Goal: Complete application form: Complete application form

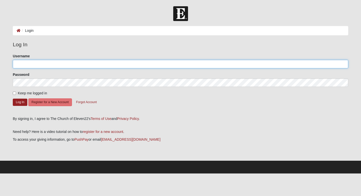
click at [172, 63] on input "Username" at bounding box center [181, 64] width 336 height 9
type input "lbloodworth"
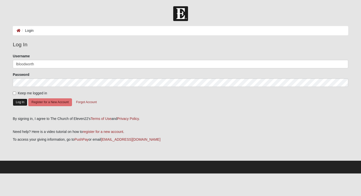
click at [22, 104] on button "Log In" at bounding box center [20, 102] width 15 height 7
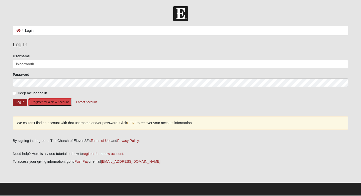
click at [55, 100] on button "Register for a New Account" at bounding box center [50, 103] width 44 height 8
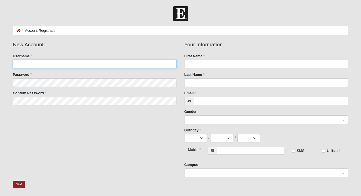
type input "lbloodworth"
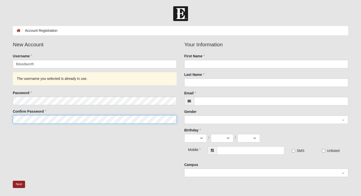
click at [81, 103] on fieldset "New Account Username lbloodworth The username you selected is already in use. P…" at bounding box center [95, 84] width 172 height 87
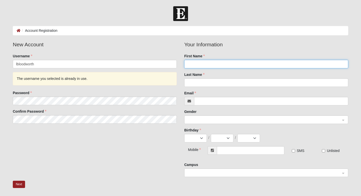
click at [189, 66] on input "First Name" at bounding box center [266, 64] width 164 height 9
type input "Lauren"
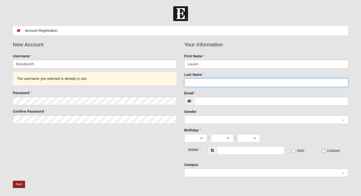
type input "S"
type input "Bloodworth"
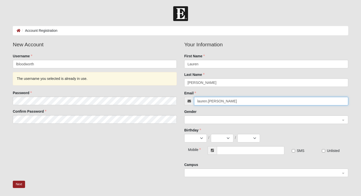
type input "lauren.seibert3@gmail.com"
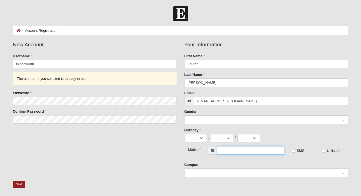
type input "(850) 572-2703"
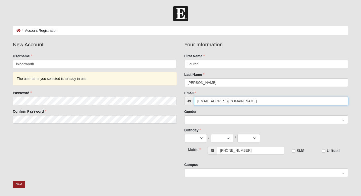
click at [226, 122] on span at bounding box center [264, 120] width 153 height 6
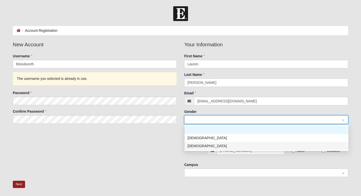
click at [224, 146] on div "Female" at bounding box center [267, 147] width 158 height 6
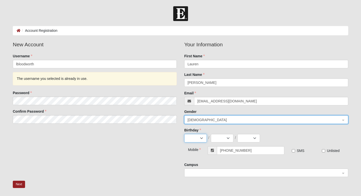
click at [194, 137] on select "Jan Feb Mar Apr May Jun Jul Aug Sep Oct Nov Dec" at bounding box center [195, 138] width 23 height 9
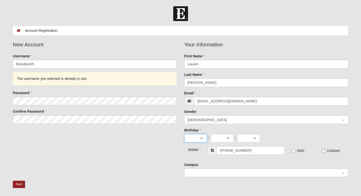
click at [200, 137] on select "Jan Feb Mar Apr May Jun Jul Aug Sep Oct Nov Dec" at bounding box center [195, 138] width 23 height 9
select select "6"
click at [219, 141] on select "1 2 3 4 5 6 7 8 9 10 11 12 13 14 15 16 17 18 19 20 21 22 23 24 25 26 27 28 29 30" at bounding box center [222, 138] width 23 height 9
select select "6"
click at [254, 136] on select "2025 2024 2023 2022 2021 2020 2019 2018 2017 2016 2015 2014 2013 2012 2011 2010…" at bounding box center [249, 138] width 23 height 9
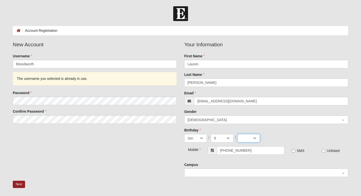
select select "2001"
click at [240, 173] on span at bounding box center [264, 174] width 153 height 6
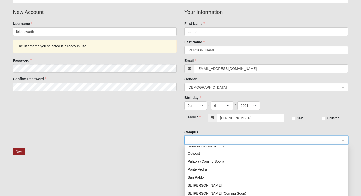
scroll to position [64, 0]
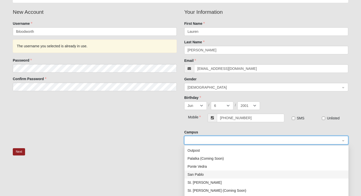
click at [230, 175] on div "San Pablo" at bounding box center [267, 175] width 158 height 6
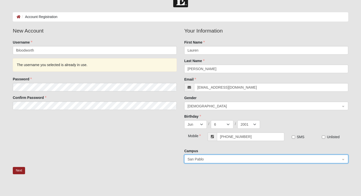
scroll to position [11, 0]
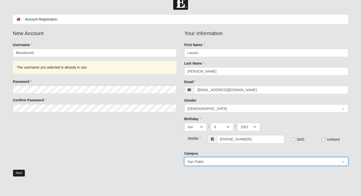
click at [20, 173] on button "Next" at bounding box center [19, 173] width 12 height 7
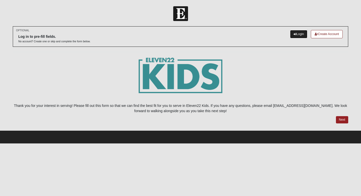
click at [300, 35] on link "Login" at bounding box center [298, 34] width 17 height 8
click at [298, 35] on link "Login" at bounding box center [298, 34] width 17 height 8
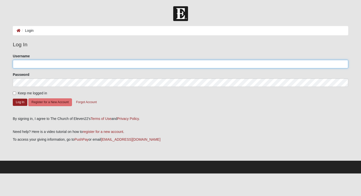
type input "lbloodworth"
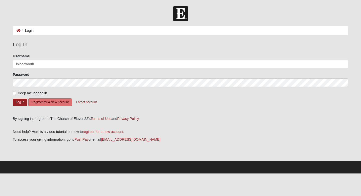
click at [127, 102] on form "Please correct the following: Username lbloodworth Password Keep me logged in L…" at bounding box center [181, 83] width 336 height 59
click at [94, 102] on button "Forgot Account" at bounding box center [86, 103] width 27 height 8
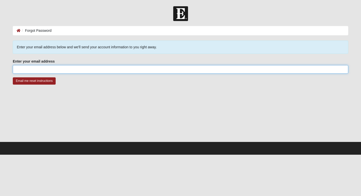
click at [83, 69] on input "Enter your email address" at bounding box center [181, 69] width 336 height 9
type input "[EMAIL_ADDRESS][DOMAIN_NAME]"
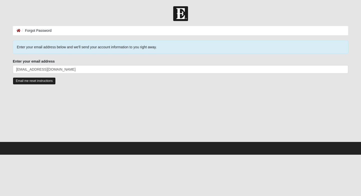
click at [50, 83] on input "Email me reset instructions" at bounding box center [34, 81] width 43 height 7
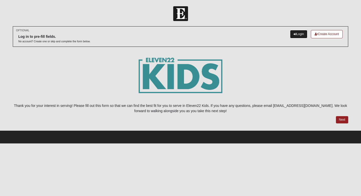
click at [297, 36] on link "Login" at bounding box center [298, 34] width 17 height 8
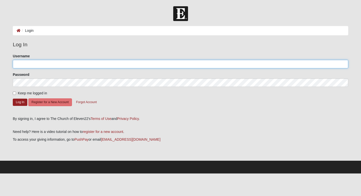
type input "lbloodworth"
click at [71, 67] on input "lbloodworth" at bounding box center [181, 64] width 336 height 9
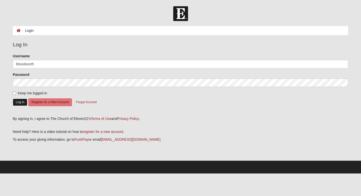
click at [22, 104] on button "Log In" at bounding box center [20, 102] width 15 height 7
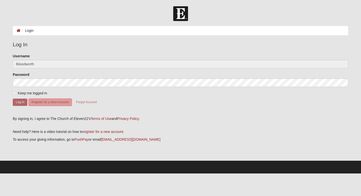
click at [17, 94] on label "Keep me logged in" at bounding box center [30, 93] width 34 height 5
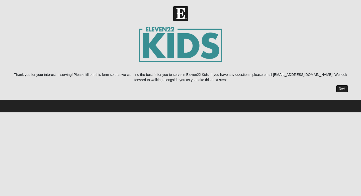
click at [343, 89] on link "Next" at bounding box center [342, 88] width 12 height 7
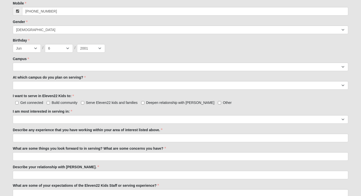
scroll to position [202, 0]
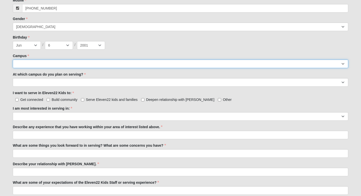
click at [63, 65] on select "Arlington Baymeadows Eleven22 Online [PERSON_NAME][GEOGRAPHIC_DATA] Jesup [GEOG…" at bounding box center [181, 64] width 336 height 9
select select "3"
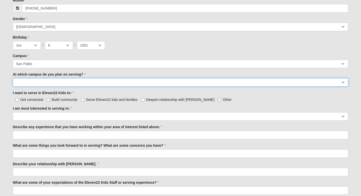
click at [49, 82] on select "[GEOGRAPHIC_DATA] [PERSON_NAME][GEOGRAPHIC_DATA] [GEOGRAPHIC_DATA] [GEOGRAPHIC_…" at bounding box center [181, 82] width 336 height 9
select select "San Pablo"
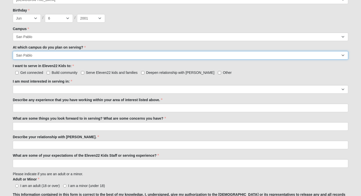
scroll to position [230, 0]
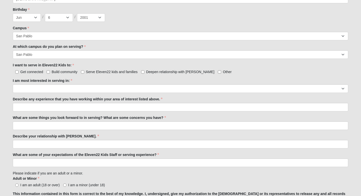
click at [90, 73] on span "Serve Eleven22 kids and families" at bounding box center [112, 72] width 52 height 4
click at [84, 73] on input "Serve Eleven22 kids and families" at bounding box center [82, 72] width 3 height 3
checkbox input "true"
click at [147, 73] on span "Deepen relationship with [PERSON_NAME]" at bounding box center [180, 72] width 68 height 4
click at [145, 73] on input "Deepen relationship with [PERSON_NAME]" at bounding box center [142, 72] width 3 height 3
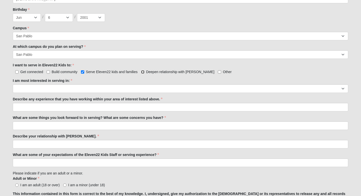
checkbox input "true"
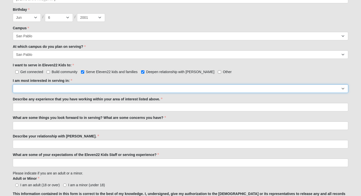
click at [64, 88] on select "Registration Tour Guide Preschool Disciple Group Leader Elementary Disciple Gro…" at bounding box center [181, 89] width 336 height 9
select select "Classroom Buddy"
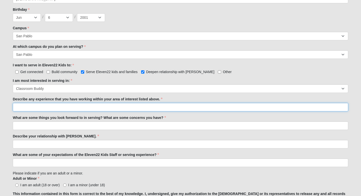
click at [63, 107] on input "Describe any experience that you have working within your area of interest list…" at bounding box center [181, 107] width 336 height 9
type input "I"
click at [64, 108] on input "I served within my local [DEMOGRAPHIC_DATA] in [GEOGRAPHIC_DATA]," at bounding box center [181, 107] width 336 height 9
click at [92, 108] on input "I served within my local [DEMOGRAPHIC_DATA] in [GEOGRAPHIC_DATA]," at bounding box center [181, 107] width 336 height 9
click at [29, 107] on input "I served within my local [DEMOGRAPHIC_DATA] in [GEOGRAPHIC_DATA], [DEMOGRAPHIC_…" at bounding box center [181, 107] width 336 height 9
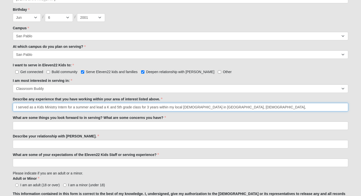
click at [134, 107] on input "I served as a Kids Ministry Intern for a summer and lead a K and 5th grade clas…" at bounding box center [181, 107] width 336 height 9
click at [241, 108] on input "I served as a Kids Ministry Intern for a summer and lead a K and 5th grade conn…" at bounding box center [181, 107] width 336 height 9
click at [294, 109] on input "I served as a Kids Ministry Intern for a summer and lead a K and 5th grade conn…" at bounding box center [181, 107] width 336 height 9
type input "I served as a Kids Ministry Intern for a summer and lead a K and 5th grade conn…"
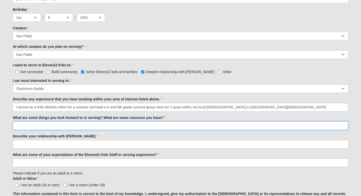
click at [113, 128] on input "What are some things you look forward to in serving? What are some concerns you…" at bounding box center [181, 126] width 336 height 9
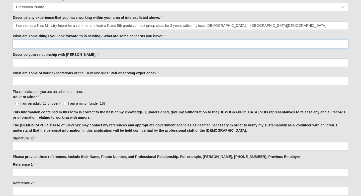
scroll to position [312, 0]
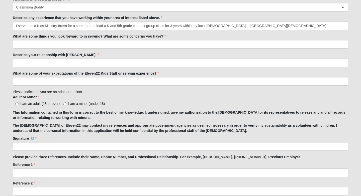
click at [44, 105] on span "I am an adult (18 or over)" at bounding box center [39, 104] width 39 height 4
click at [19, 105] on input "I am an adult (18 or over)" at bounding box center [16, 103] width 3 height 3
radio input "true"
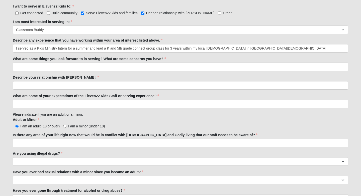
scroll to position [277, 0]
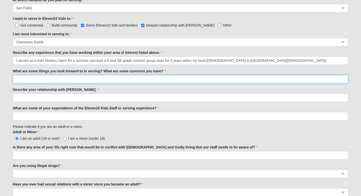
click at [44, 80] on input "What are some things you look forward to in serving? What are some concerns you…" at bounding box center [181, 79] width 336 height 9
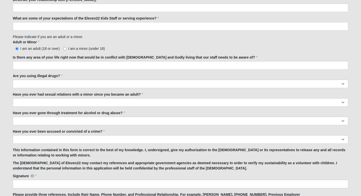
scroll to position [368, 0]
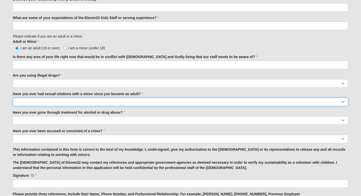
click at [45, 104] on select "Yes No" at bounding box center [181, 102] width 336 height 9
select select "No"
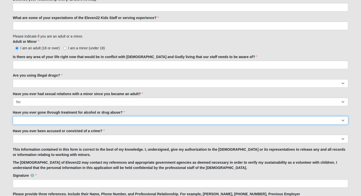
click at [41, 123] on select "Yes No" at bounding box center [181, 120] width 336 height 9
select select "No"
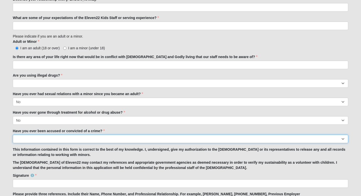
click at [40, 141] on select "Yes No" at bounding box center [181, 139] width 336 height 9
select select "No"
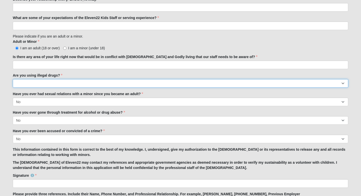
click at [48, 83] on select "Yes No" at bounding box center [181, 83] width 336 height 9
click at [50, 79] on select "Yes No" at bounding box center [181, 83] width 336 height 9
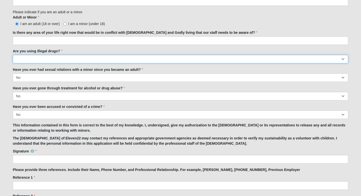
select select "No"
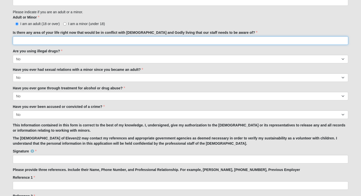
click at [55, 39] on input "Is there any area of your life right now that would be in conflict with [DEMOGR…" at bounding box center [181, 40] width 336 height 9
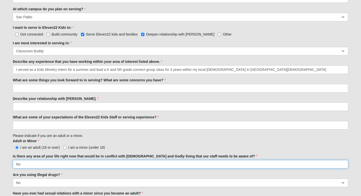
scroll to position [270, 0]
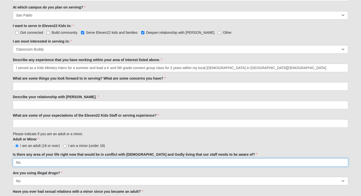
type input "No"
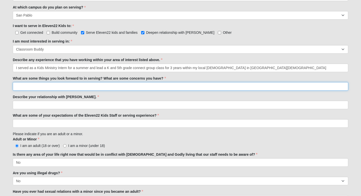
click at [40, 88] on input "What are some things you look forward to in serving? What are some concerns you…" at bounding box center [181, 86] width 336 height 9
type input "I"
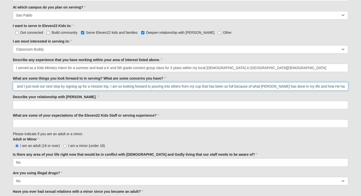
scroll to position [0, 239]
type input "For the past 3 years, I have been attending Eleven22 and my cup has been filled…"
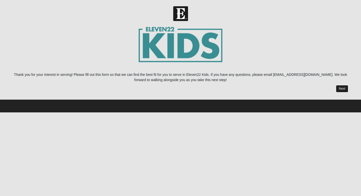
click at [341, 89] on link "Next" at bounding box center [342, 88] width 12 height 7
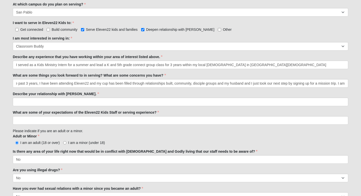
scroll to position [0, 10]
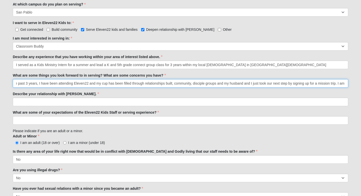
click at [168, 84] on input "For the past 3 years, I have been attending Eleven22 and my cup has been filled…" at bounding box center [181, 83] width 336 height 9
click at [346, 85] on input "For the past 3 years, I have been attending Eleven22 and my cup has been filled…" at bounding box center [181, 83] width 336 height 9
click at [138, 84] on input "For the past 3 years, I have been attending Eleven22 and my cup has been filled…" at bounding box center [181, 83] width 336 height 9
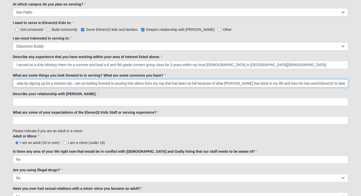
click at [138, 84] on input "For the past 3 years, I have been attending Eleven22 and my cup has been filled…" at bounding box center [181, 83] width 336 height 9
click at [166, 83] on input "For the past 3 years, I have been attending Eleven22 and my cup has been filled…" at bounding box center [181, 83] width 336 height 9
click at [167, 83] on input "For the past 3 years, I have been attending Eleven22 and my cup has been filled…" at bounding box center [181, 83] width 336 height 9
click at [256, 84] on input "For the past 3 years, I have been attending Eleven22 and my cup has been filled…" at bounding box center [181, 83] width 336 height 9
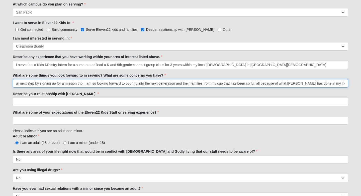
drag, startPoint x: 328, startPoint y: 84, endPoint x: 337, endPoint y: 83, distance: 9.1
click at [337, 83] on input "For the past 3 years, I have been attending Eleven22 and my cup has been filled…" at bounding box center [181, 83] width 336 height 9
click at [290, 85] on input "For the past 3 years, I have been attending Eleven22 and my cup has been filled…" at bounding box center [181, 83] width 336 height 9
click at [287, 85] on input "For the past 3 years, I have been attending Eleven22 and my cup has been filled…" at bounding box center [181, 83] width 336 height 9
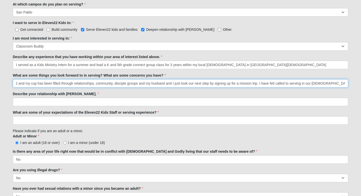
scroll to position [0, 85]
click at [275, 85] on input "For the past 3 years, I have been attending Eleven22 and my cup has been filled…" at bounding box center [181, 83] width 336 height 9
click at [317, 84] on input "For the past 3 years, I have been attending Eleven22 and my cup has been filled…" at bounding box center [181, 83] width 336 height 9
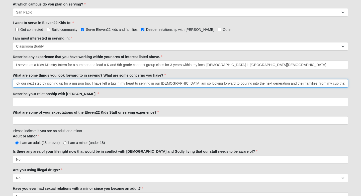
scroll to position [0, 256]
drag, startPoint x: 283, startPoint y: 84, endPoint x: 301, endPoint y: 84, distance: 18.6
click at [301, 84] on input "For the past 3 years, I have been attending Eleven22 and my cup has been filled…" at bounding box center [181, 83] width 336 height 9
click at [282, 84] on input "For the past 3 years, I have been attending Eleven22 and my cup has been filled…" at bounding box center [181, 83] width 336 height 9
drag, startPoint x: 284, startPoint y: 84, endPoint x: 358, endPoint y: 82, distance: 74.5
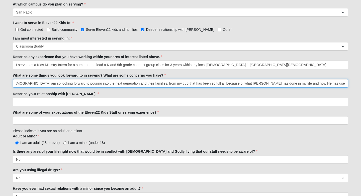
click at [285, 84] on input "For the past 3 years, I have been attending Eleven22 and my cup has been filled…" at bounding box center [181, 83] width 336 height 9
click at [347, 83] on input "For the past 3 years, I have been attending Eleven22 and my cup has been filled…" at bounding box center [181, 83] width 336 height 9
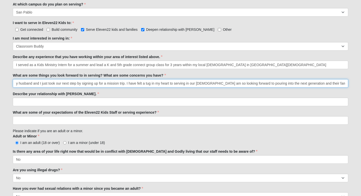
scroll to position [0, 215]
type input "For the past 3 years, I have been attending Eleven22 and my cup has been filled…"
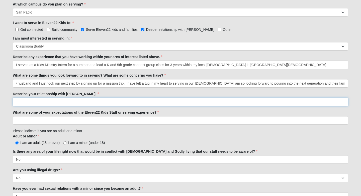
click at [243, 103] on input "Describe your relationship with [PERSON_NAME]." at bounding box center [181, 102] width 336 height 9
type input "I"
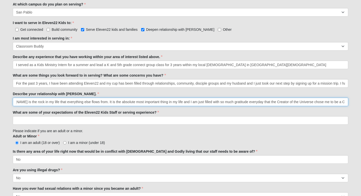
scroll to position [0, 48]
drag, startPoint x: 345, startPoint y: 103, endPoint x: 313, endPoint y: 102, distance: 32.1
click at [313, 102] on input "My relationship with [PERSON_NAME] is the rock in my life that everything else …" at bounding box center [181, 102] width 336 height 9
click at [305, 102] on input "My relationship with [PERSON_NAME] is the rock in my life that everything else …" at bounding box center [181, 102] width 336 height 9
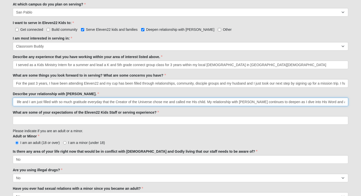
scroll to position [0, 217]
click at [345, 102] on input "My relationship with [PERSON_NAME] is the rock in my life that everything else …" at bounding box center [181, 102] width 336 height 9
click at [336, 102] on input "My relationship with [PERSON_NAME] is the rock in my life that everything else …" at bounding box center [181, 102] width 336 height 9
click at [347, 103] on input "My relationship with [PERSON_NAME] is the rock in my life that everything else …" at bounding box center [181, 102] width 336 height 9
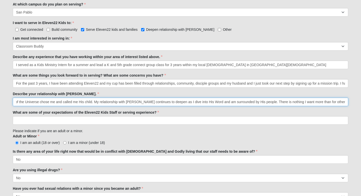
scroll to position [0, 327]
click at [322, 102] on input "My relationship with [PERSON_NAME] is the rock in my life that everything else …" at bounding box center [181, 102] width 336 height 9
click at [340, 102] on input "My relationship with [PERSON_NAME] is the rock in my life that everything else …" at bounding box center [181, 102] width 336 height 9
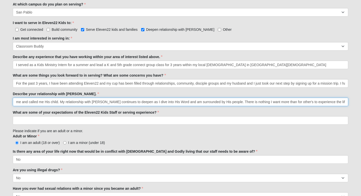
drag, startPoint x: 346, startPoint y: 102, endPoint x: 206, endPoint y: 102, distance: 139.8
click at [206, 102] on input "My relationship with [PERSON_NAME] is the rock in my life that everything else …" at bounding box center [181, 102] width 336 height 9
drag, startPoint x: 213, startPoint y: 103, endPoint x: 199, endPoint y: 103, distance: 14.1
click at [199, 103] on input "My relationship with [PERSON_NAME] is the rock in my life that everything else …" at bounding box center [181, 102] width 336 height 9
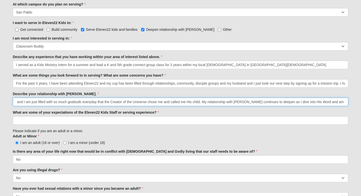
scroll to position [0, 203]
click at [345, 102] on input "My relationship with [PERSON_NAME] is the rock in my life that everything else …" at bounding box center [181, 102] width 336 height 9
drag, startPoint x: 119, startPoint y: 102, endPoint x: 101, endPoint y: 102, distance: 18.1
click at [101, 102] on input "My relationship with [PERSON_NAME] is the rock in my life that everything else …" at bounding box center [181, 102] width 336 height 9
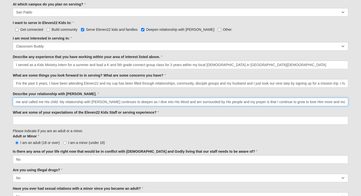
click at [123, 103] on input "My relationship with [PERSON_NAME] is the rock in my life that everything else …" at bounding box center [181, 102] width 336 height 9
click at [204, 103] on input "My relationship with [PERSON_NAME] is the rock in my life that everything else …" at bounding box center [181, 102] width 336 height 9
click at [214, 102] on input "My relationship with [PERSON_NAME] is the rock in my life that everything else …" at bounding box center [181, 102] width 336 height 9
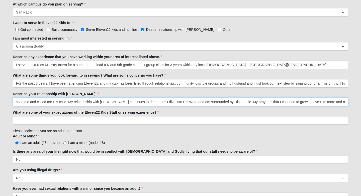
scroll to position [0, 338]
click at [345, 102] on input "My relationship with [PERSON_NAME] is the rock in my life that everything else …" at bounding box center [181, 102] width 336 height 9
drag, startPoint x: 139, startPoint y: 102, endPoint x: 68, endPoint y: 102, distance: 71.0
click at [68, 102] on input "My relationship with [PERSON_NAME] is the rock in my life that everything else …" at bounding box center [181, 102] width 336 height 9
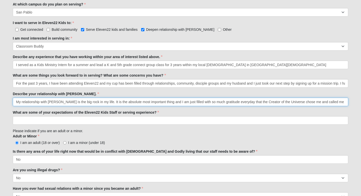
click at [17, 103] on input "My relationship with [PERSON_NAME] is the big rock in my life. It is the absolu…" at bounding box center [181, 102] width 336 height 9
click at [171, 103] on input "I was saved when I was [DEMOGRAPHIC_DATA] and walked closely with [PERSON_NAME]…" at bounding box center [181, 102] width 336 height 9
click at [218, 103] on input "I was saved when I was [DEMOGRAPHIC_DATA] and walked closely with [PERSON_NAME]…" at bounding box center [181, 102] width 336 height 9
click at [248, 103] on input "I was saved when I was [DEMOGRAPHIC_DATA] and walked closely with [PERSON_NAME]…" at bounding box center [181, 102] width 336 height 9
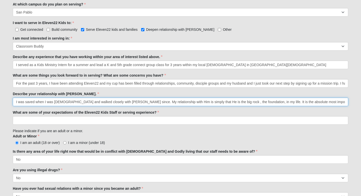
click at [248, 103] on input "I was saved when I was [DEMOGRAPHIC_DATA] and walked closely with [PERSON_NAME]…" at bounding box center [181, 102] width 336 height 9
click at [220, 102] on input "I was saved when I was [DEMOGRAPHIC_DATA] and walked closely with [PERSON_NAME]…" at bounding box center [181, 102] width 336 height 9
click at [80, 103] on input "I was saved when I was [DEMOGRAPHIC_DATA] and walked closely with [PERSON_NAME]…" at bounding box center [181, 102] width 336 height 9
drag, startPoint x: 25, startPoint y: 102, endPoint x: 15, endPoint y: 103, distance: 10.3
click at [15, 103] on input "I was saved when I was [DEMOGRAPHIC_DATA] and have walked closely with [PERSON_…" at bounding box center [181, 102] width 336 height 9
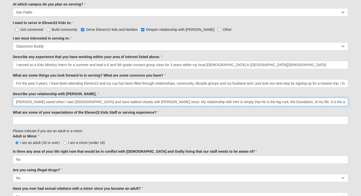
click at [37, 102] on input "[PERSON_NAME] saved when I was [DEMOGRAPHIC_DATA] and have walked closely with …" at bounding box center [181, 102] width 336 height 9
drag, startPoint x: 87, startPoint y: 102, endPoint x: 146, endPoint y: 102, distance: 59.2
click at [146, 102] on input "[PERSON_NAME] saved me when I was [DEMOGRAPHIC_DATA] and have walked closely wi…" at bounding box center [181, 102] width 336 height 9
click at [97, 103] on input "[PERSON_NAME] saved me when I was [DEMOGRAPHIC_DATA] and I have walked with Him…" at bounding box center [181, 102] width 336 height 9
click at [128, 104] on input "[PERSON_NAME] saved me when I was [DEMOGRAPHIC_DATA] and I have continued to wa…" at bounding box center [181, 102] width 336 height 9
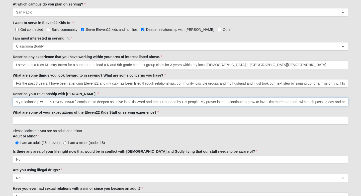
scroll to position [0, 550]
type input "[PERSON_NAME] saved me when I was [DEMOGRAPHIC_DATA] and I have continued to wa…"
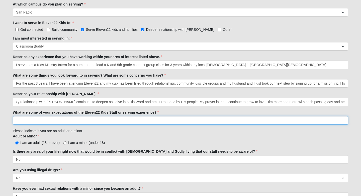
click at [235, 119] on input "What are some of your expectations of the Eleven22 Kids Staff or serving experi…" at bounding box center [181, 120] width 336 height 9
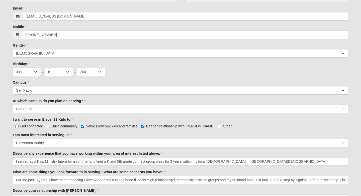
scroll to position [188, 0]
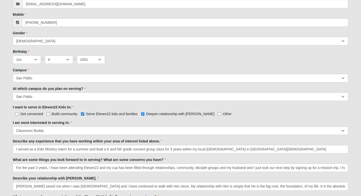
type input "Truthfully, I have no expectations. I am just here to serve wherever I can be u…"
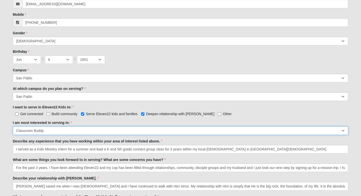
click at [179, 132] on select "Registration Tour Guide Preschool Disciple Group Leader Elementary Disciple Gro…" at bounding box center [181, 131] width 336 height 9
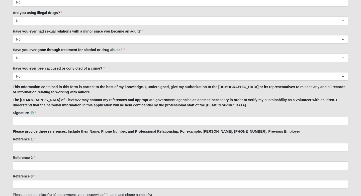
scroll to position [439, 0]
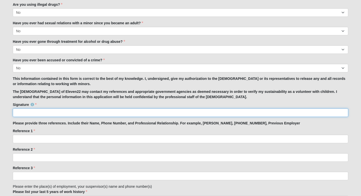
click at [147, 112] on input "Signature" at bounding box center [181, 113] width 336 height 9
type input "[PERSON_NAME]"
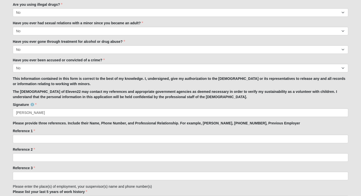
click at [141, 134] on div "Reference 1 Reference 1 is required." at bounding box center [181, 136] width 336 height 15
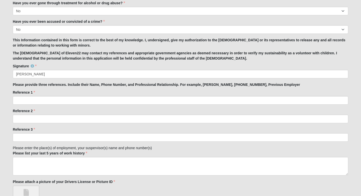
scroll to position [479, 0]
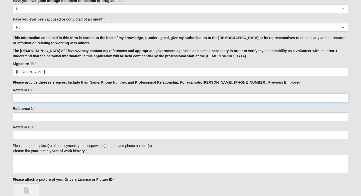
click at [114, 96] on input "Reference 1" at bounding box center [181, 98] width 336 height 9
click at [38, 101] on input "[PERSON_NAME] [PHONE_NUMBER], Friend" at bounding box center [181, 98] width 336 height 9
click at [38, 99] on input "[PERSON_NAME] [PHONE_NUMBER], Friend" at bounding box center [181, 98] width 336 height 9
type input "[PERSON_NAME], [PHONE_NUMBER], Friend"
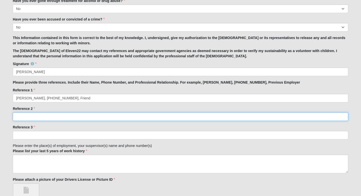
click at [34, 116] on input "Reference 2" at bounding box center [181, 117] width 336 height 9
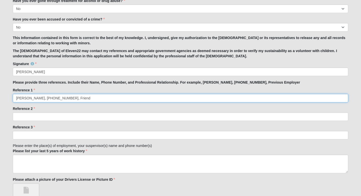
drag, startPoint x: 76, startPoint y: 100, endPoint x: 2, endPoint y: 98, distance: 74.8
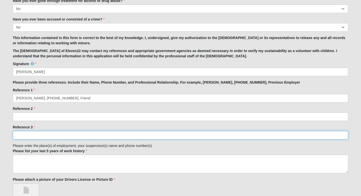
click at [50, 134] on input "Reference 3" at bounding box center [181, 135] width 336 height 9
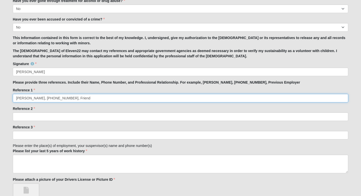
drag, startPoint x: 78, startPoint y: 98, endPoint x: 11, endPoint y: 97, distance: 66.7
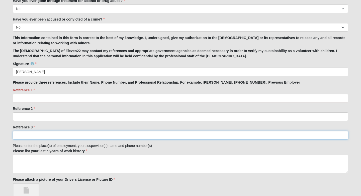
click at [31, 136] on input "Reference 3" at bounding box center [181, 135] width 336 height 9
paste input "[PERSON_NAME], [PHONE_NUMBER], Friend"
type input "[PERSON_NAME], [PHONE_NUMBER], Friend"
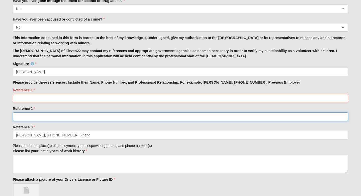
click at [30, 116] on input "Reference 2" at bounding box center [181, 117] width 336 height 9
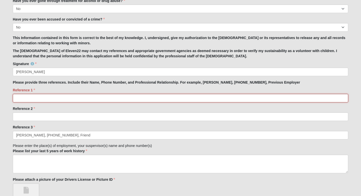
click at [33, 100] on input "Reference 1" at bounding box center [181, 98] width 336 height 9
type input "[PERSON_NAME], [PHONE_NUMBER], DG Leader"
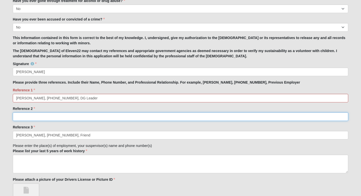
click at [18, 117] on input "Reference 2" at bounding box center [181, 117] width 336 height 9
drag, startPoint x: 114, startPoint y: 118, endPoint x: 13, endPoint y: 118, distance: 101.1
click at [13, 118] on input "[PERSON_NAME] [PHONE_NUMBER], Current Employer" at bounding box center [181, 117] width 336 height 9
type input "[PERSON_NAME] [PHONE_NUMBER], Current Employer"
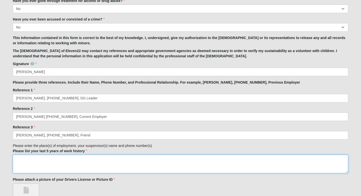
click at [43, 161] on textarea "Please list your last 5 years of work history" at bounding box center [181, 164] width 336 height 19
paste textarea "[PERSON_NAME] [PHONE_NUMBER], Current Employer"
type textarea "[PERSON_NAME] [PHONE_NUMBER], Current Employer"
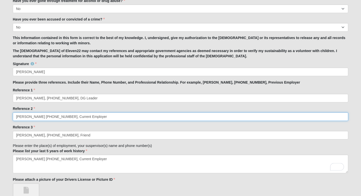
drag, startPoint x: 93, startPoint y: 116, endPoint x: 7, endPoint y: 113, distance: 85.4
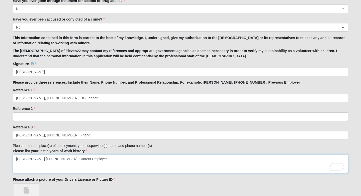
click at [100, 158] on textarea "[PERSON_NAME] [PHONE_NUMBER], Current Employer" at bounding box center [181, 164] width 336 height 19
click at [16, 159] on textarea "[PERSON_NAME] [PHONE_NUMBER], Current Employer" at bounding box center [181, 164] width 336 height 19
click at [40, 160] on textarea "Dolphin Pointe (SLP)- [PERSON_NAME] [PHONE_NUMBER], Current Employer" at bounding box center [181, 164] width 336 height 19
click at [162, 158] on textarea "Dolphin Pointe since [DATE] (SLP)- [PERSON_NAME] [PHONE_NUMBER], Current Employ…" at bounding box center [181, 164] width 336 height 19
type textarea "Dolphin Pointe since [DATE] (SLP)- [PERSON_NAME] [PHONE_NUMBER], Current Employ…"
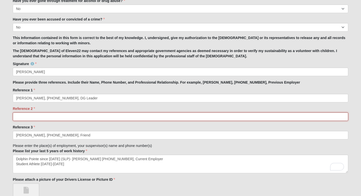
click at [136, 118] on input "Reference 2" at bounding box center [181, 117] width 336 height 9
click at [43, 117] on input "[PERSON_NAME] [PHONE_NUMBER], Previous KidMin Employer" at bounding box center [181, 117] width 336 height 9
type input "[PERSON_NAME], [PHONE_NUMBER], Previous KidMin Employer"
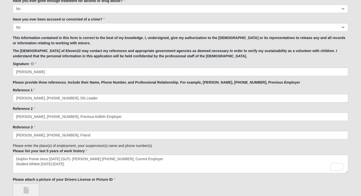
click at [95, 130] on div "Reference 3 [PERSON_NAME], [PHONE_NUMBER], Friend Reference 3 is required." at bounding box center [181, 132] width 336 height 15
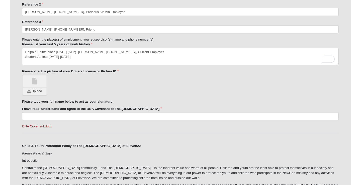
scroll to position [587, 0]
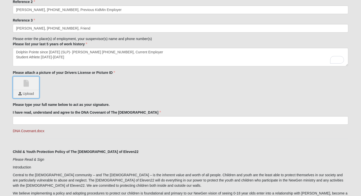
click at [29, 92] on input "file" at bounding box center [26, 94] width 25 height 8
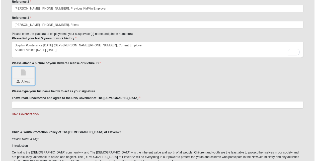
scroll to position [582, 0]
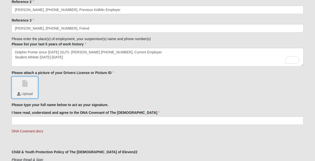
click at [19, 92] on input "file" at bounding box center [24, 94] width 25 height 8
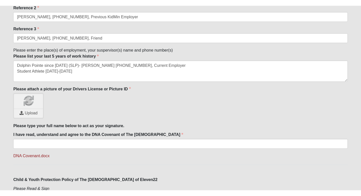
scroll to position [587, 0]
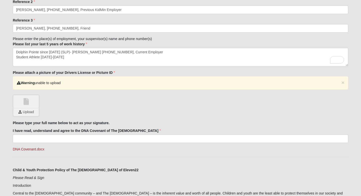
click at [29, 102] on link at bounding box center [26, 102] width 25 height 13
click at [27, 112] on input "file" at bounding box center [26, 113] width 25 height 8
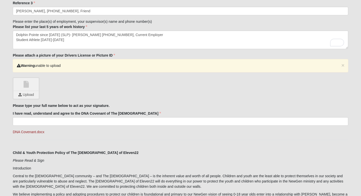
scroll to position [604, 0]
click at [26, 97] on input "file" at bounding box center [26, 96] width 25 height 8
click at [148, 93] on div "× Warning unable to upload Upload" at bounding box center [181, 79] width 336 height 40
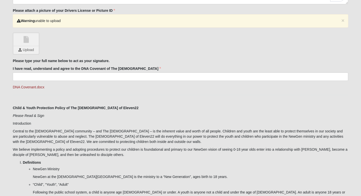
scroll to position [657, 0]
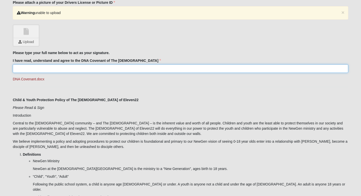
click at [117, 66] on input "I have read, understand and agree to the DNA Covenant of The [DEMOGRAPHIC_DATA]" at bounding box center [181, 68] width 336 height 9
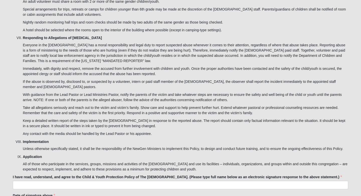
scroll to position [1630, 0]
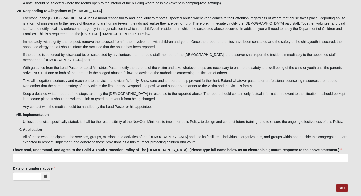
type input "[PERSON_NAME]"
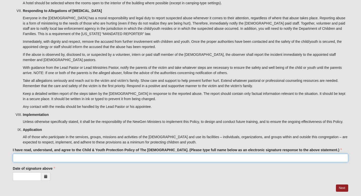
click at [84, 154] on input "I have read, understand, and agree to the Child & Youth Protection Policy of Th…" at bounding box center [181, 158] width 336 height 9
type input "[PERSON_NAME]"
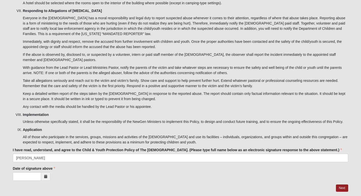
click at [44, 175] on icon at bounding box center [45, 177] width 3 height 4
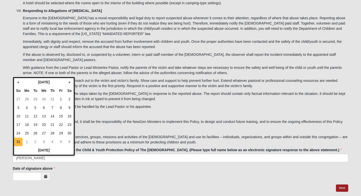
click at [19, 143] on td "31" at bounding box center [18, 142] width 9 height 9
type input "[DATE]"
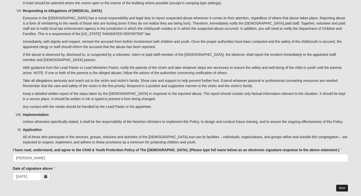
click at [339, 185] on link "Next" at bounding box center [342, 188] width 12 height 7
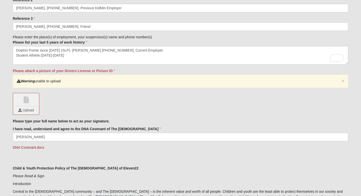
scroll to position [609, 0]
click at [28, 103] on link at bounding box center [26, 99] width 25 height 13
click at [24, 102] on link at bounding box center [26, 99] width 25 height 13
click at [26, 107] on input "file" at bounding box center [26, 110] width 25 height 8
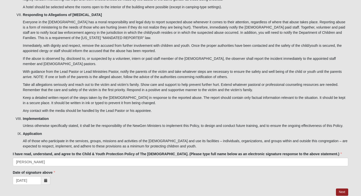
scroll to position [1650, 0]
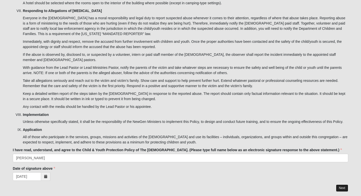
click at [343, 185] on link "Next" at bounding box center [342, 188] width 12 height 7
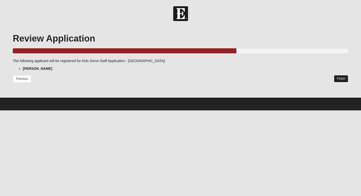
click at [338, 79] on link "Finish" at bounding box center [341, 78] width 14 height 7
